Goal: Feedback & Contribution: Contribute content

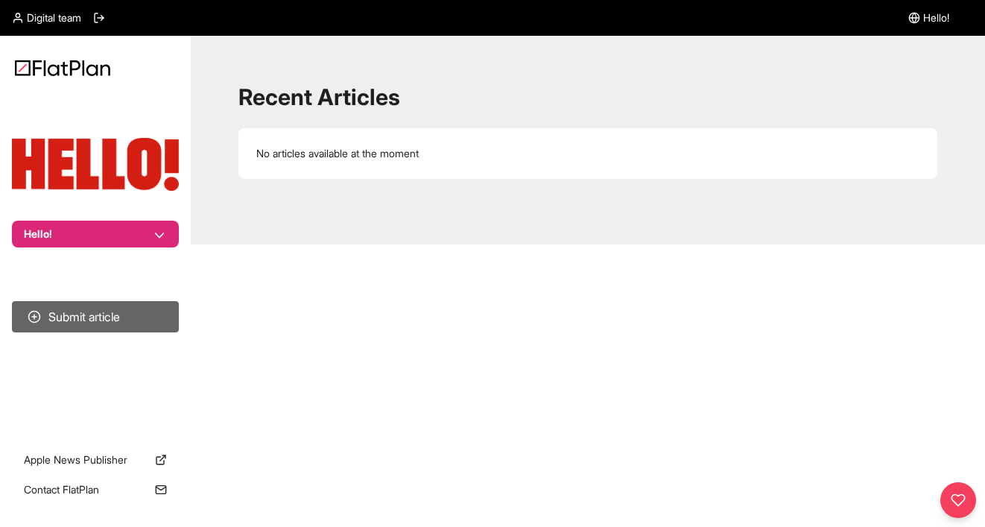
click at [134, 315] on button "Submit article" at bounding box center [95, 316] width 167 height 31
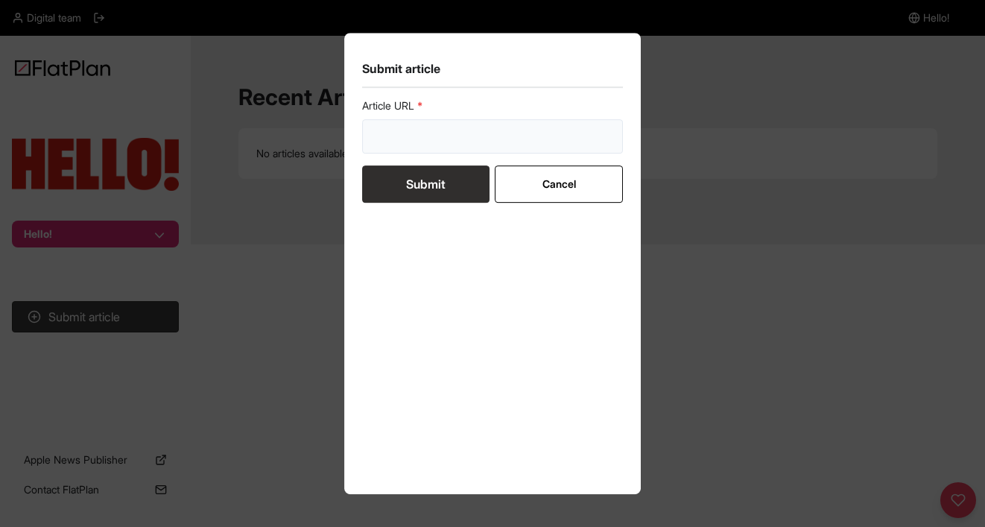
click at [429, 128] on input "url" at bounding box center [492, 136] width 261 height 34
paste input "[URL][DOMAIN_NAME][PERSON_NAME]"
type input "[URL][DOMAIN_NAME][PERSON_NAME]"
click at [521, 136] on input "[URL][DOMAIN_NAME][PERSON_NAME]" at bounding box center [492, 136] width 261 height 34
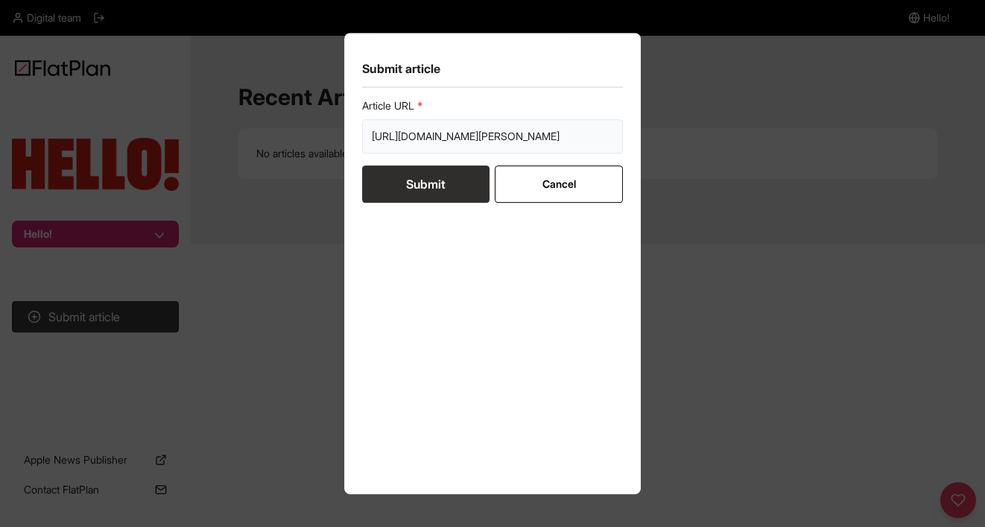
click at [521, 136] on input "[URL][DOMAIN_NAME][PERSON_NAME]" at bounding box center [492, 136] width 261 height 34
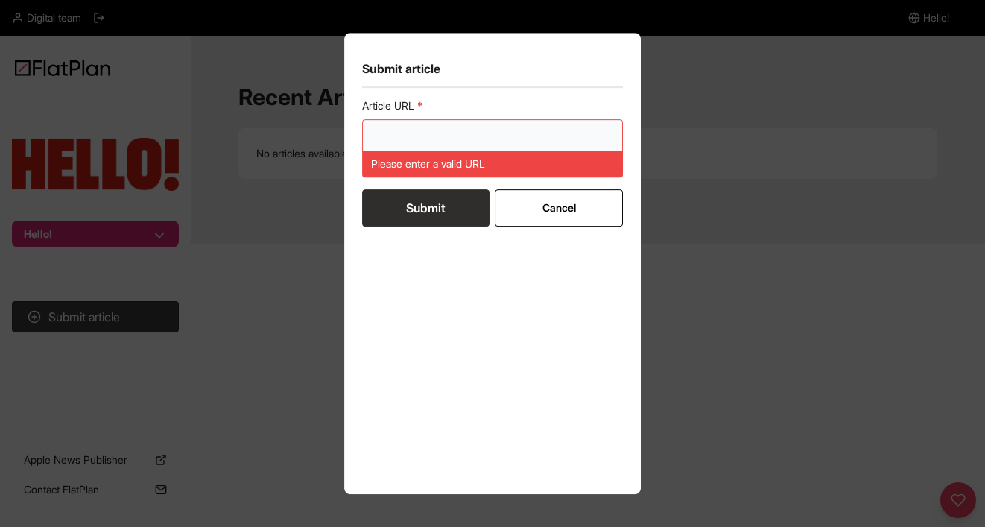
click at [490, 133] on input "url" at bounding box center [492, 136] width 261 height 34
paste input "[URL][DOMAIN_NAME][PERSON_NAME]"
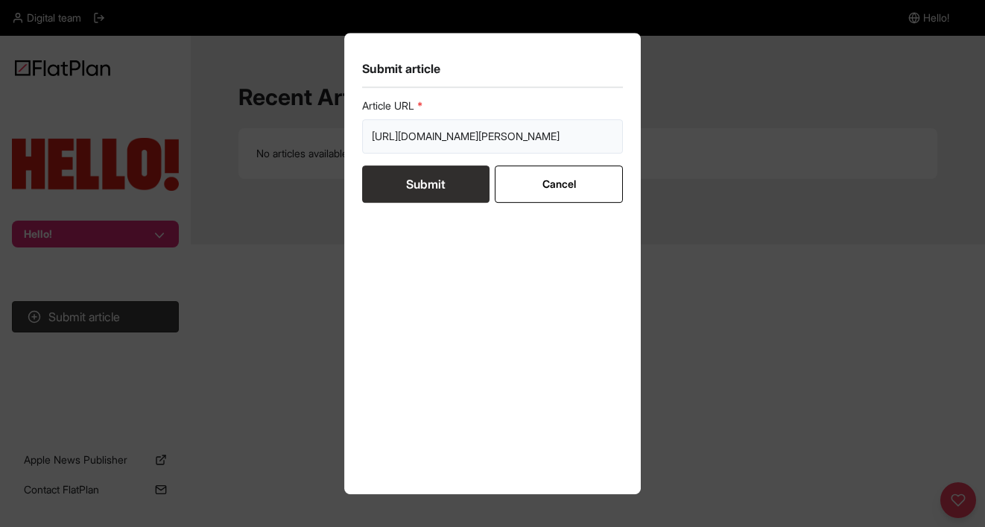
type input "[URL][DOMAIN_NAME][PERSON_NAME]"
click at [454, 183] on button "Submit" at bounding box center [425, 183] width 127 height 37
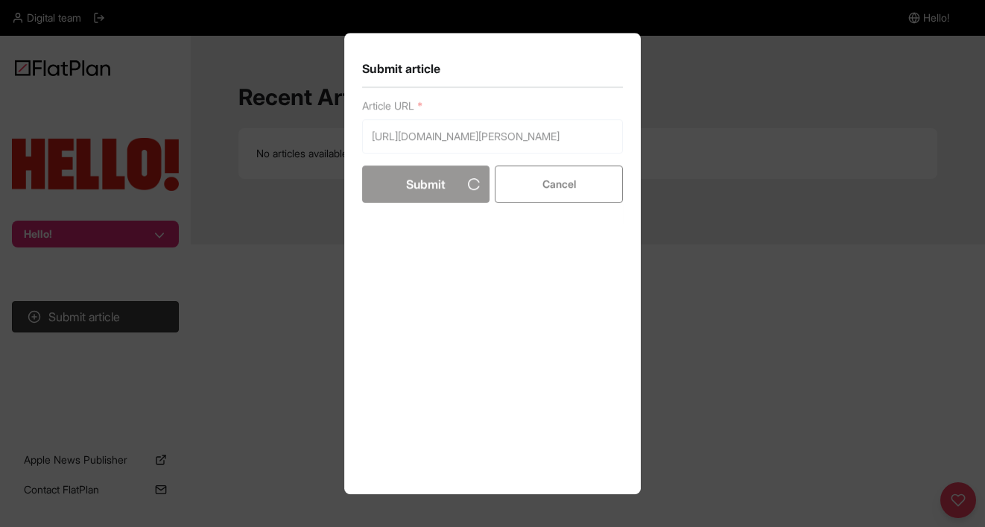
scroll to position [0, 0]
